Goal: Information Seeking & Learning: Learn about a topic

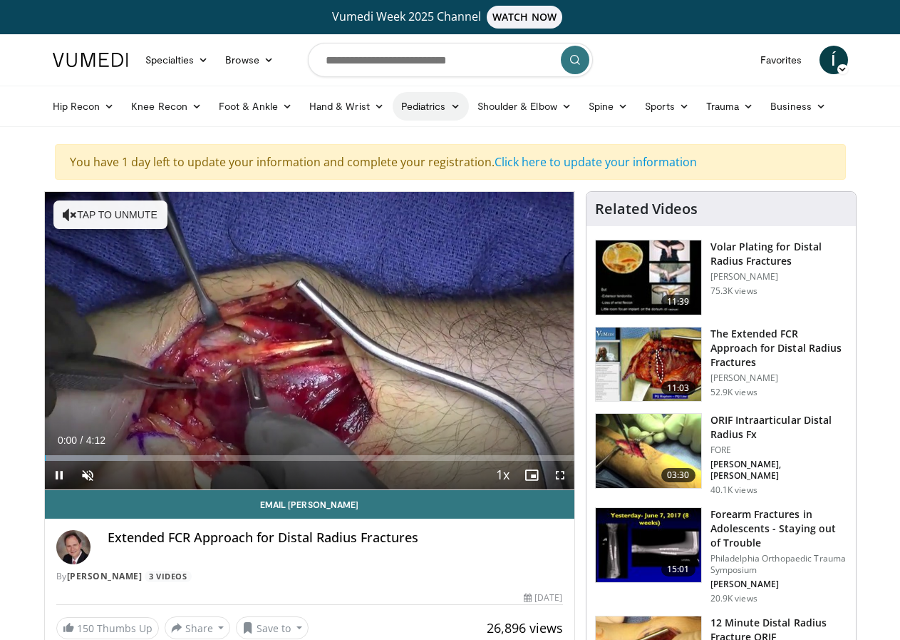
click at [418, 111] on link "Pediatrics" at bounding box center [431, 106] width 76 height 29
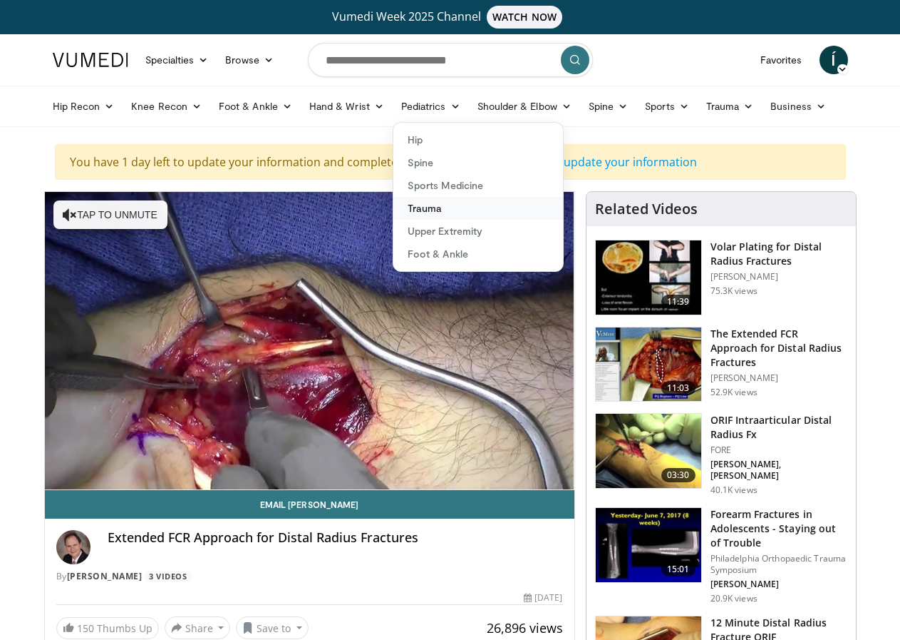
click at [461, 206] on link "Trauma" at bounding box center [479, 208] width 170 height 23
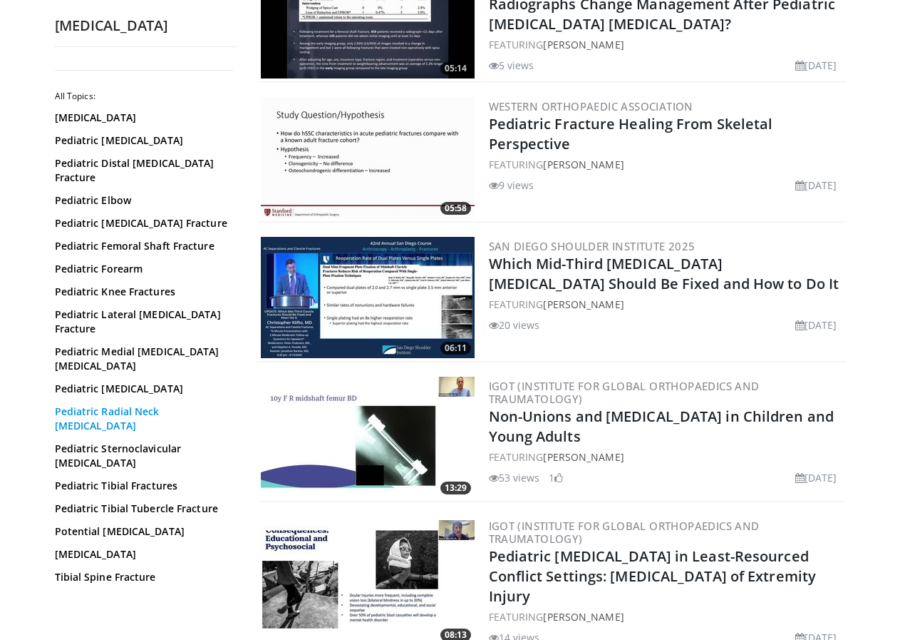
click at [114, 404] on link "Pediatric Radial Neck [MEDICAL_DATA]" at bounding box center [142, 418] width 175 height 29
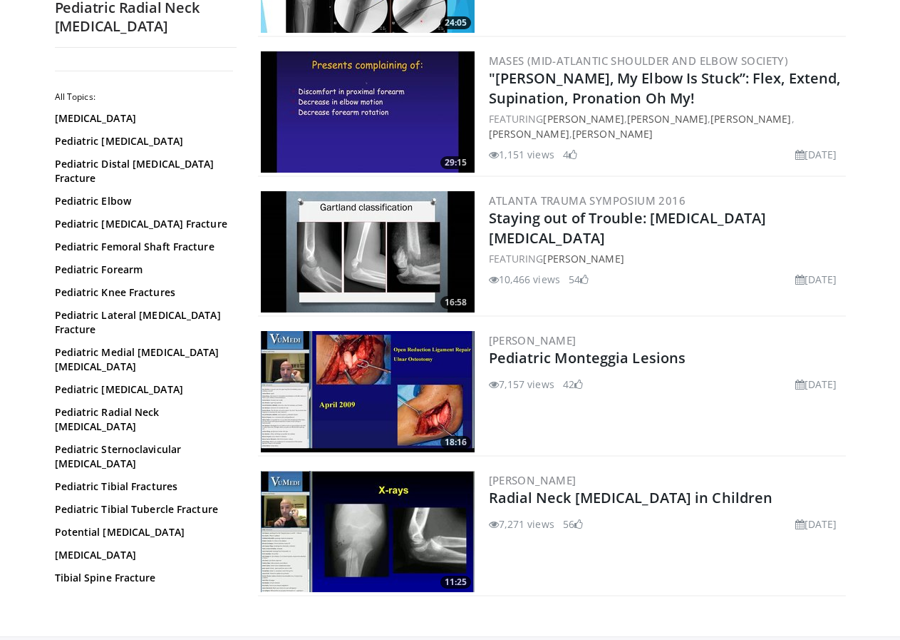
scroll to position [366, 0]
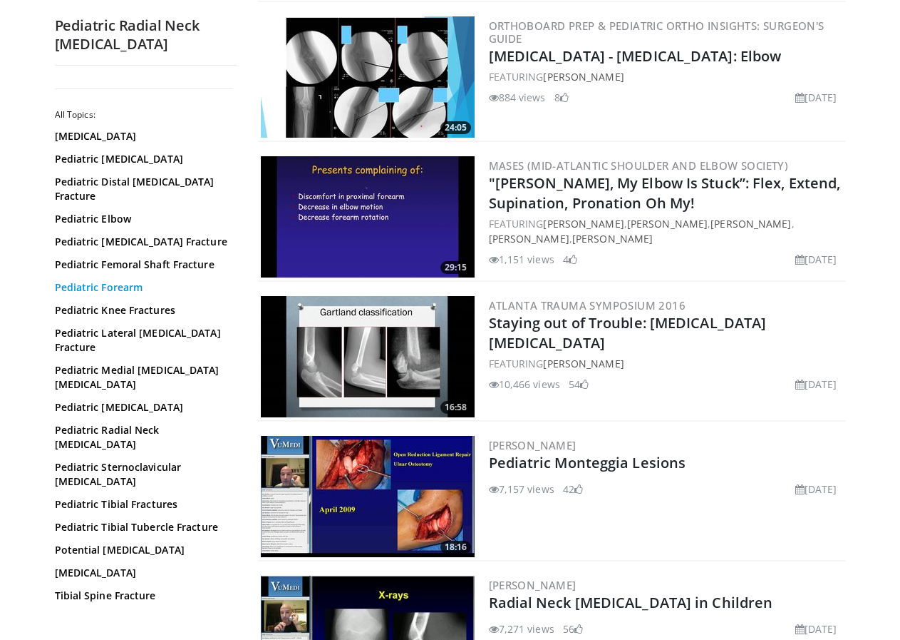
click at [76, 280] on link "Pediatric Forearm" at bounding box center [142, 287] width 175 height 14
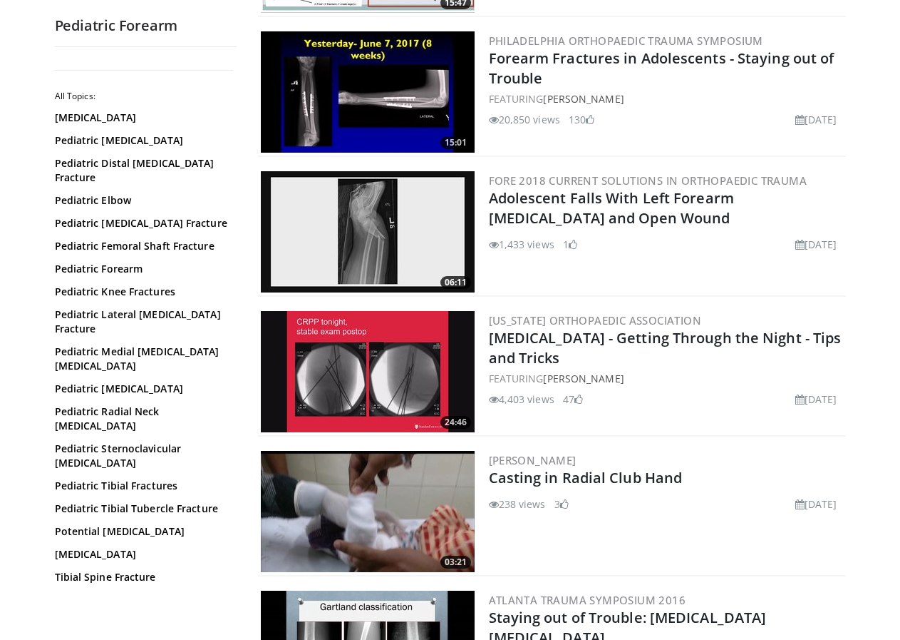
scroll to position [1196, 0]
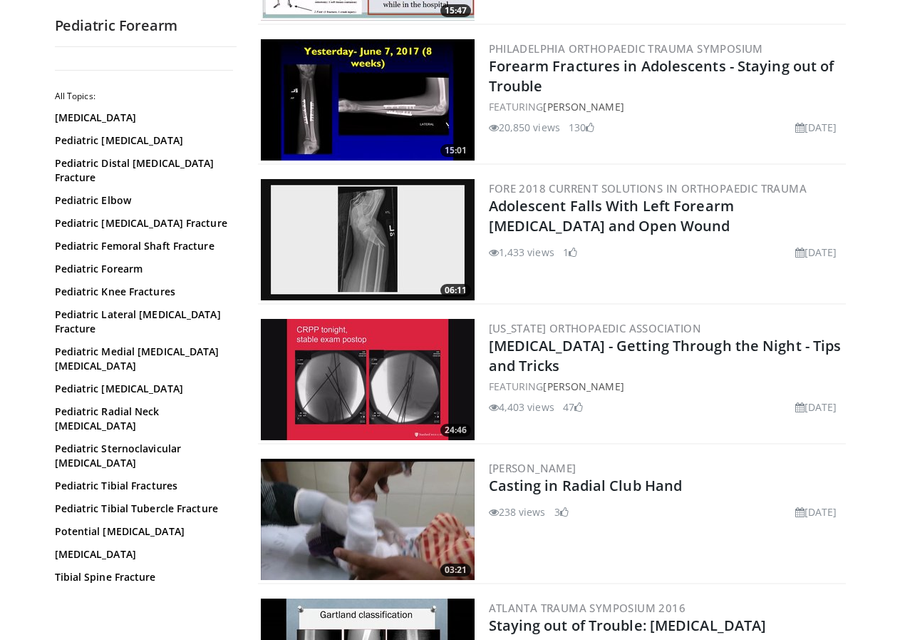
click at [421, 244] on img at bounding box center [368, 239] width 214 height 121
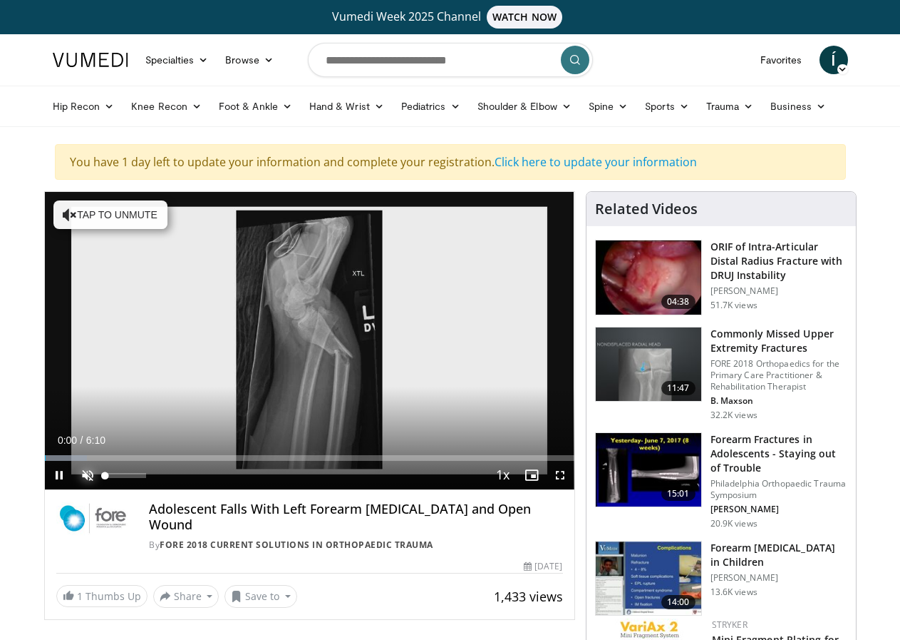
click at [73, 489] on span "Video Player" at bounding box center [87, 475] width 29 height 29
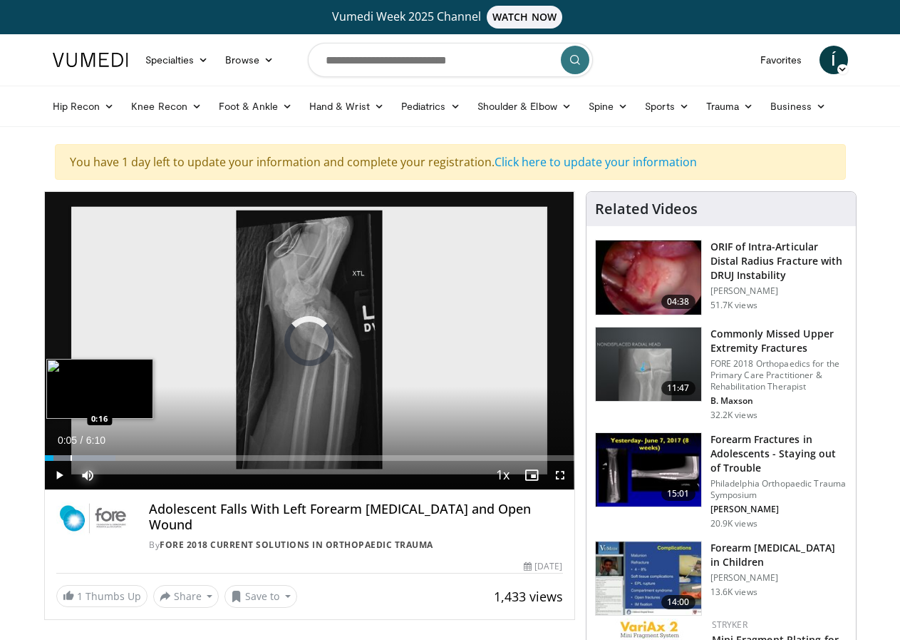
click at [71, 461] on div "Progress Bar" at bounding box center [71, 458] width 1 height 6
click at [113, 461] on div "Progress Bar" at bounding box center [113, 458] width 1 height 6
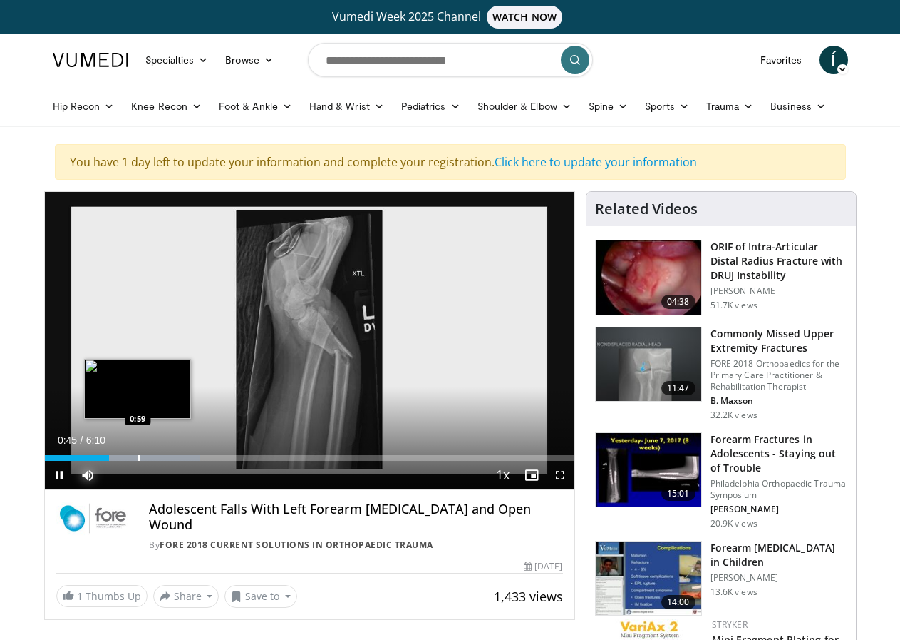
click at [138, 461] on div "Progress Bar" at bounding box center [138, 458] width 1 height 6
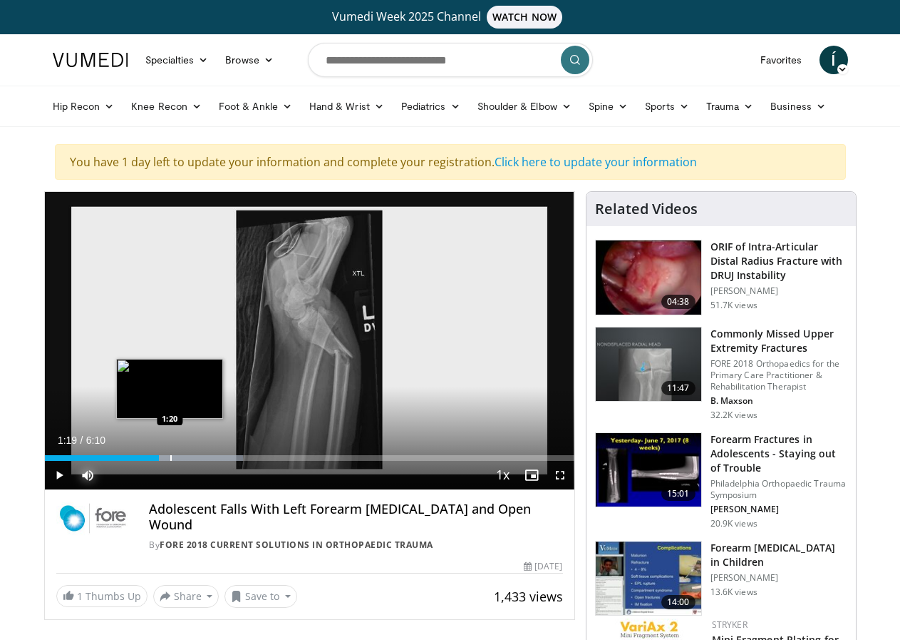
click at [170, 461] on div "Progress Bar" at bounding box center [170, 458] width 1 height 6
click at [188, 461] on div "Progress Bar" at bounding box center [188, 458] width 1 height 6
click at [200, 461] on div "Progress Bar" at bounding box center [200, 458] width 1 height 6
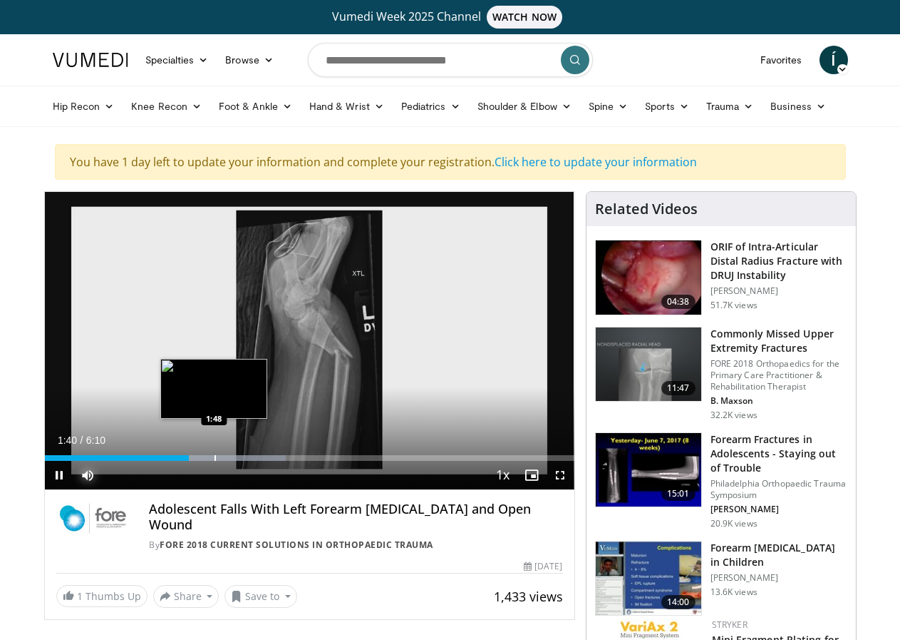
click at [215, 461] on div "Progress Bar" at bounding box center [215, 458] width 1 height 6
click at [237, 461] on div "Progress Bar" at bounding box center [237, 458] width 1 height 6
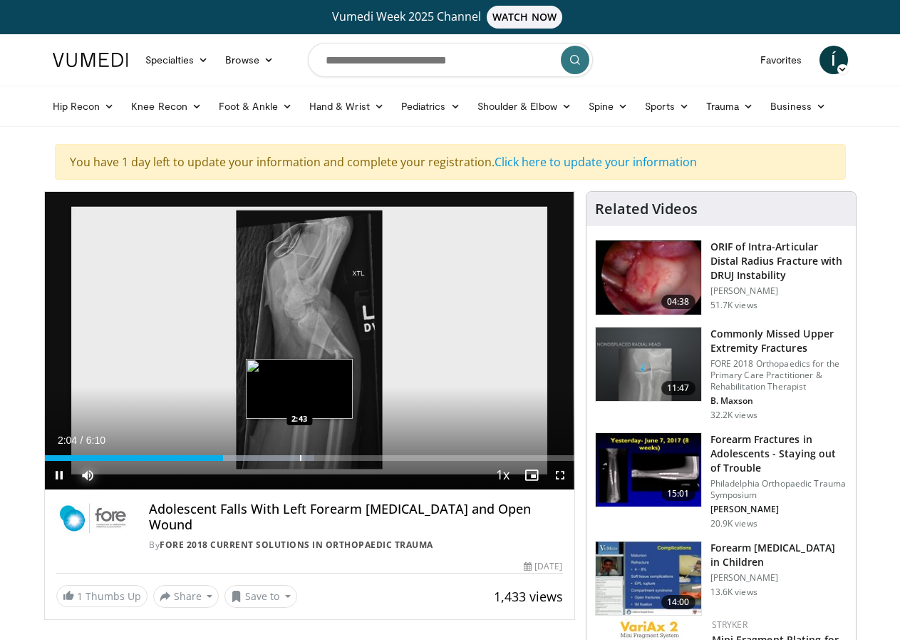
click at [262, 461] on div "Loaded : 50.92% 2:05 2:43" at bounding box center [310, 454] width 530 height 14
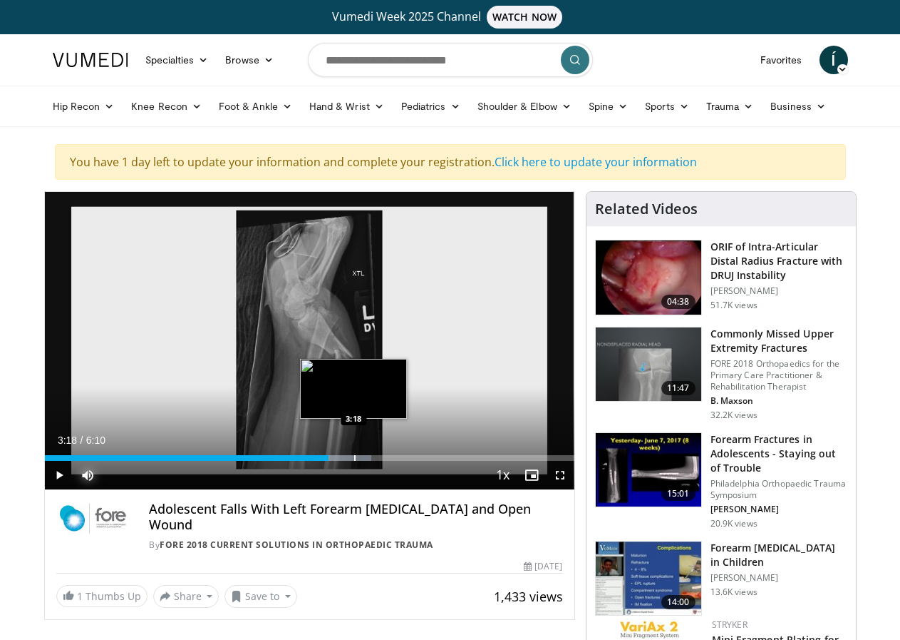
click at [318, 461] on div "Loaded : 61.65% 3:18 3:18" at bounding box center [310, 454] width 530 height 14
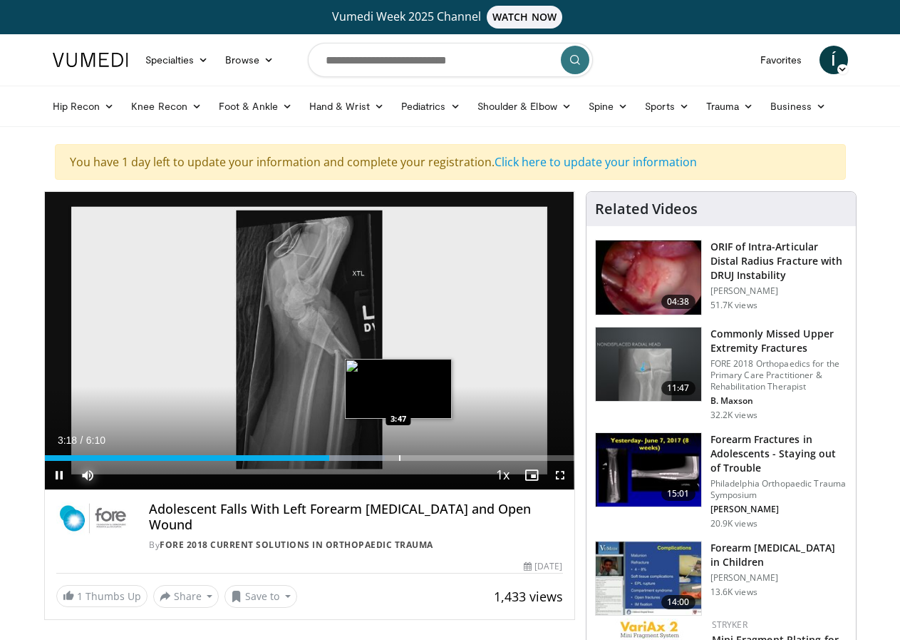
click at [399, 461] on div "Progress Bar" at bounding box center [399, 458] width 1 height 6
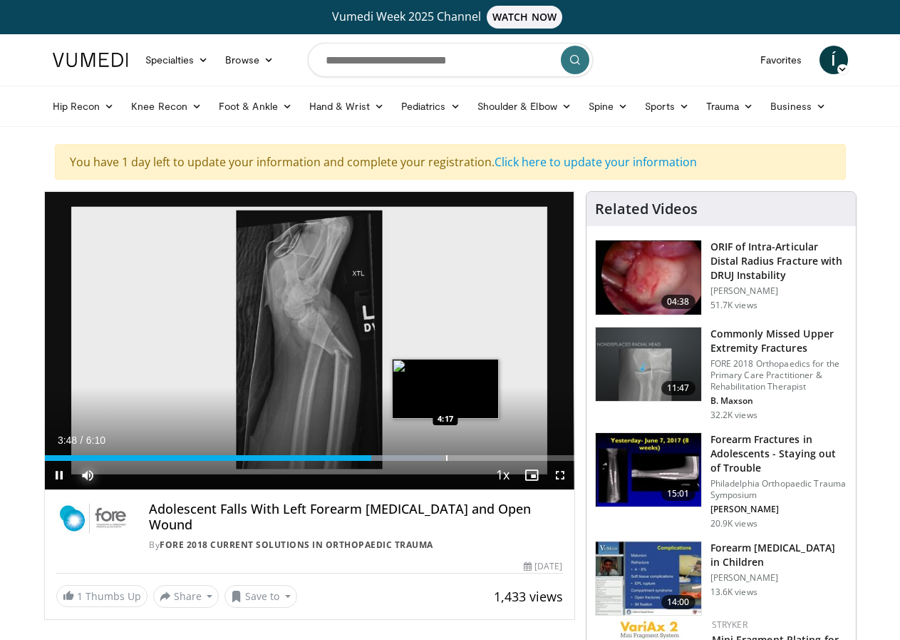
click at [412, 461] on div "Loaded : 75.05% 3:48 4:17" at bounding box center [310, 454] width 530 height 14
click at [427, 461] on div "Progress Bar" at bounding box center [427, 458] width 1 height 6
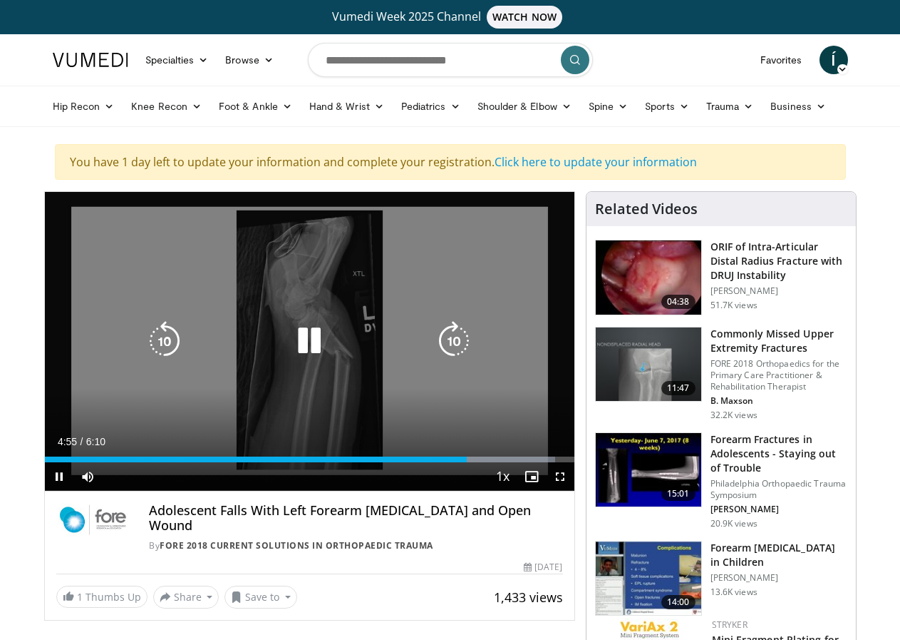
click at [375, 331] on div "10 seconds Tap to unmute" at bounding box center [310, 341] width 530 height 299
